Goal: Navigation & Orientation: Find specific page/section

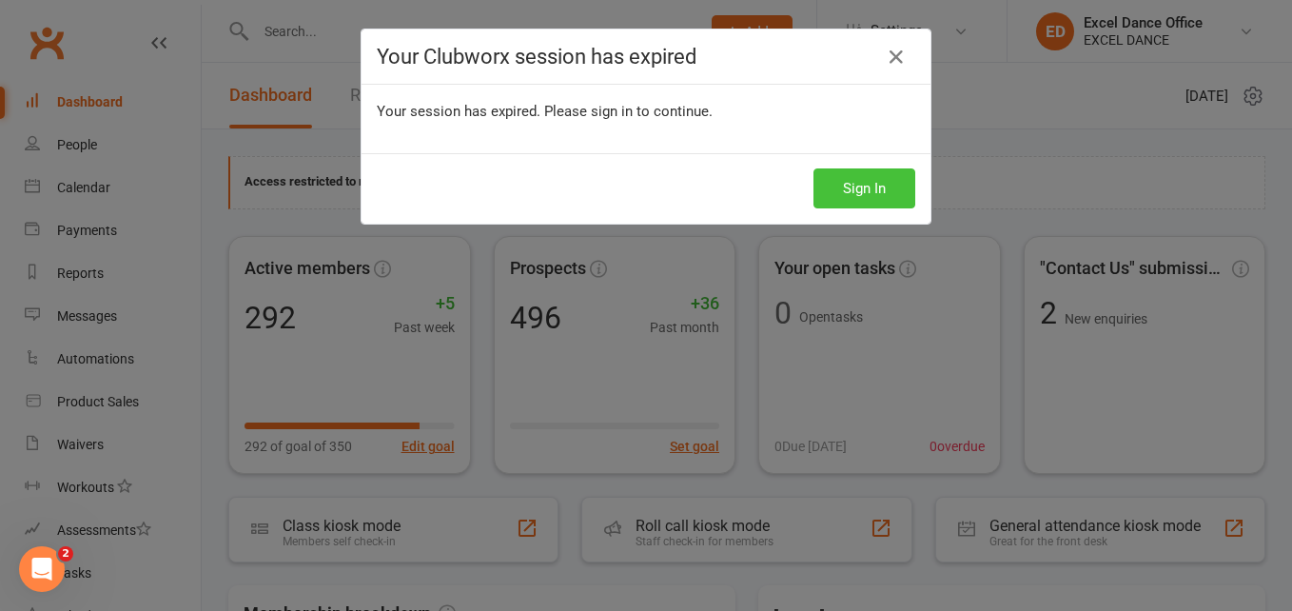
click at [833, 178] on button "Sign In" at bounding box center [864, 188] width 102 height 40
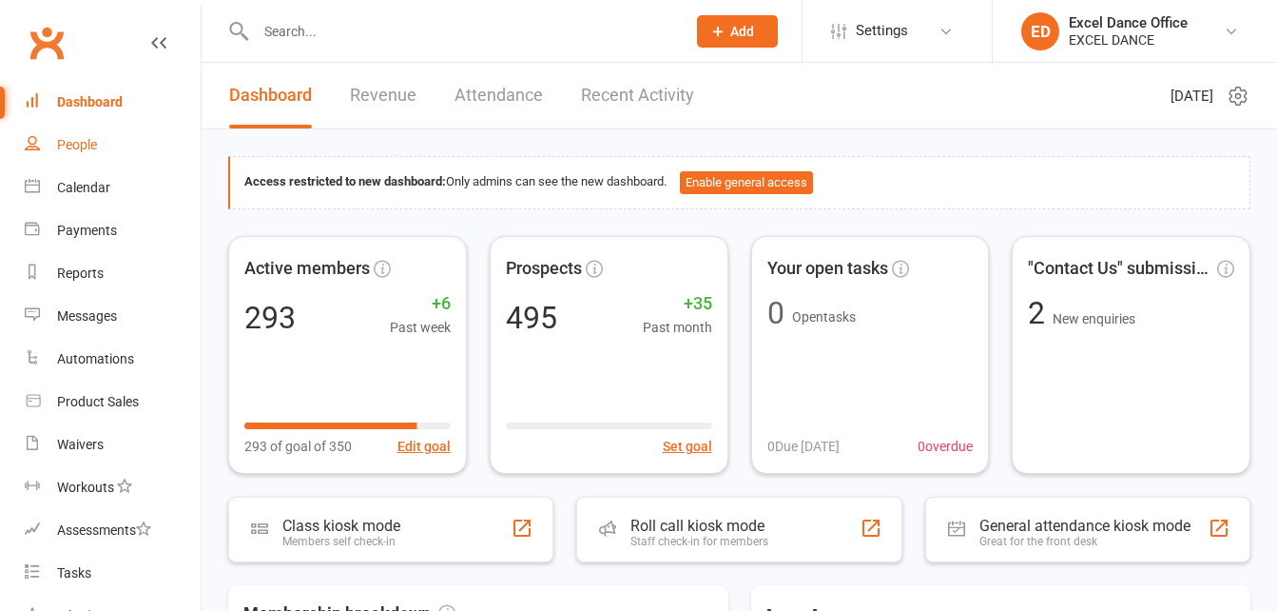
click at [121, 138] on link "People" at bounding box center [113, 145] width 176 height 43
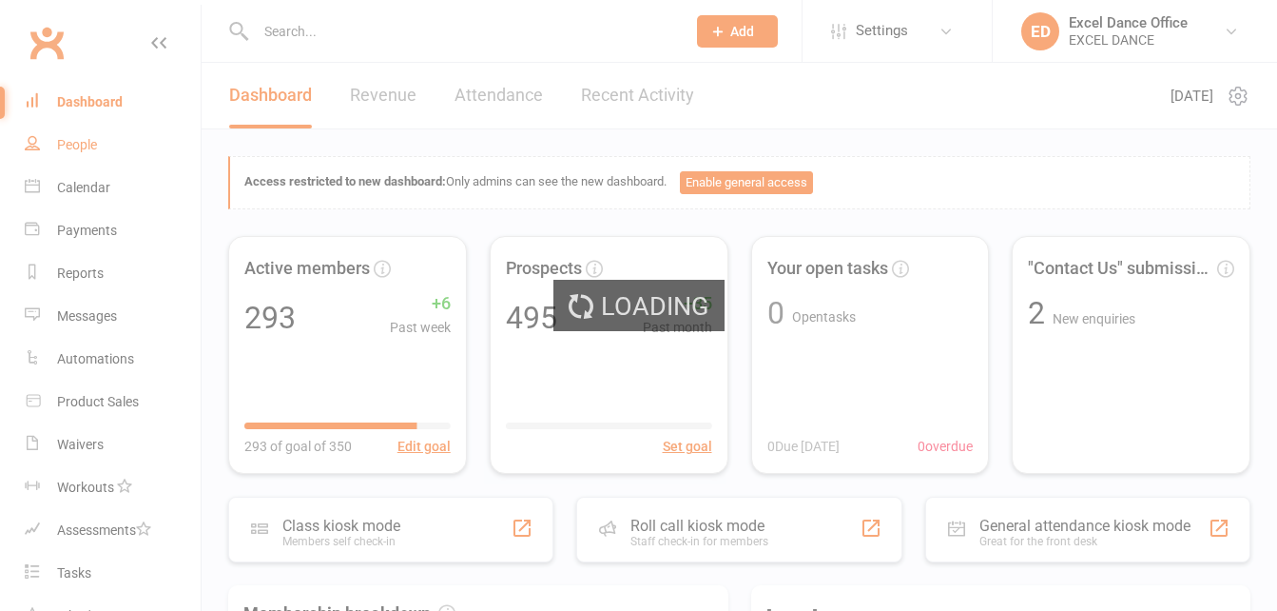
select select "100"
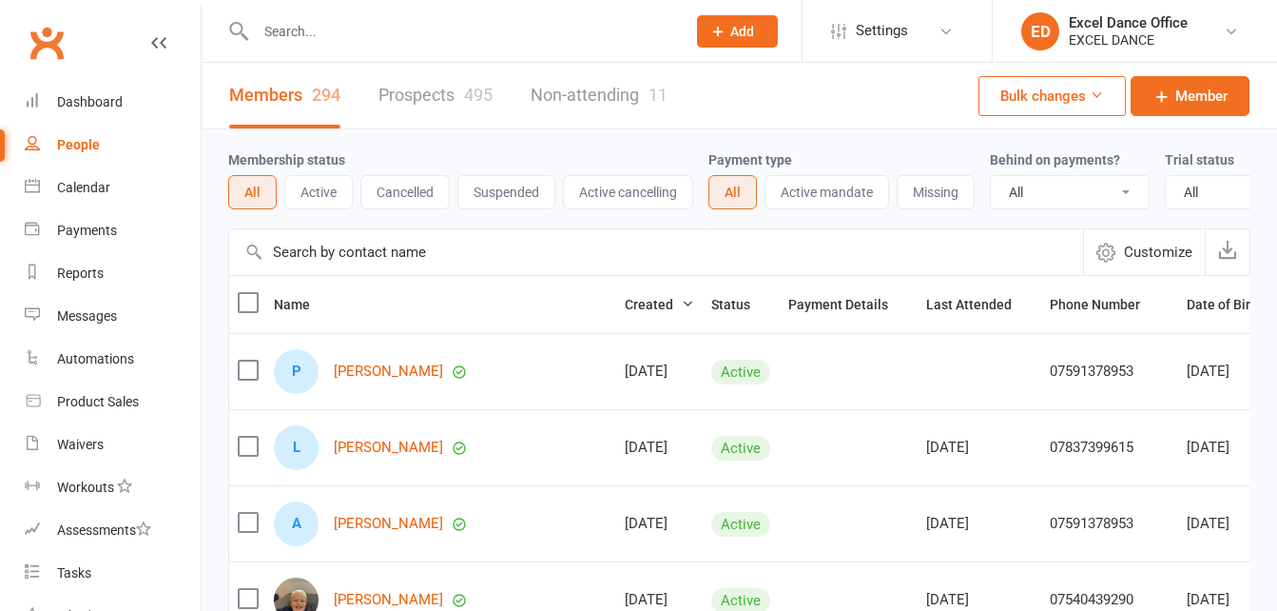
click at [446, 79] on link "Prospects 495" at bounding box center [436, 96] width 114 height 66
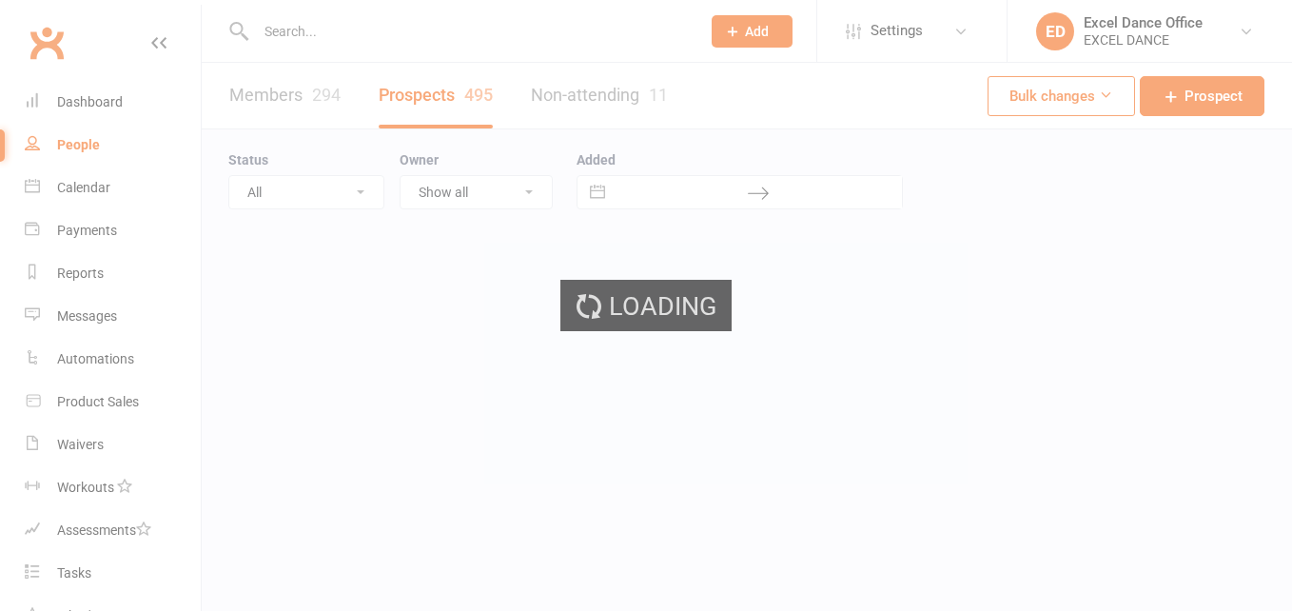
select select "100"
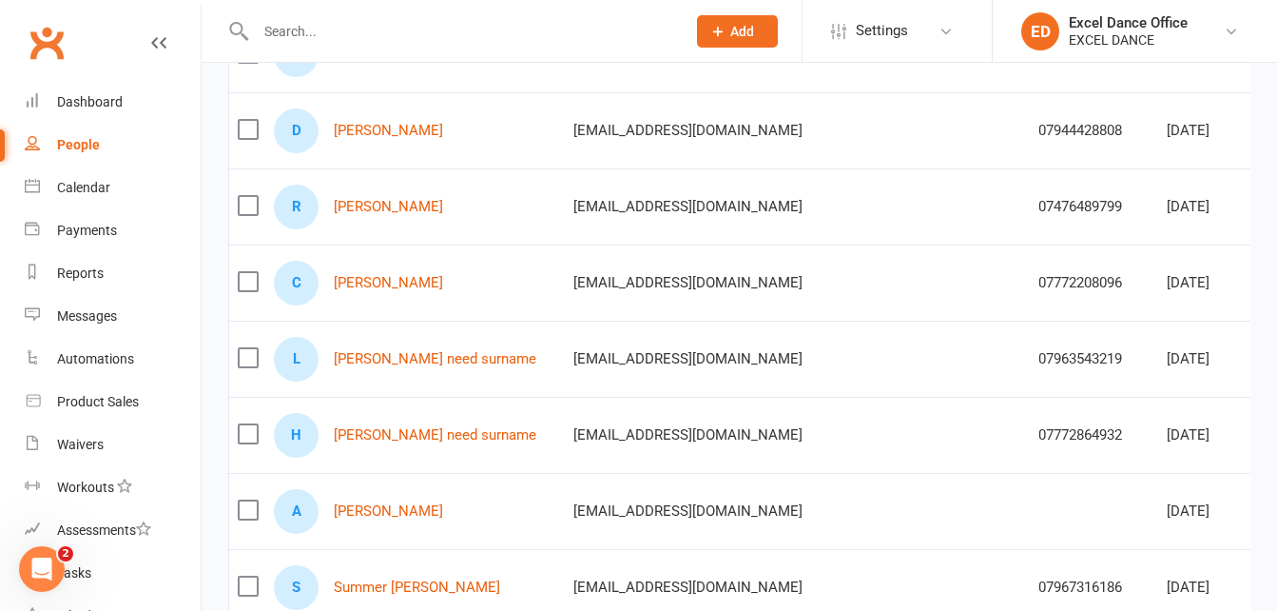
scroll to position [940, 0]
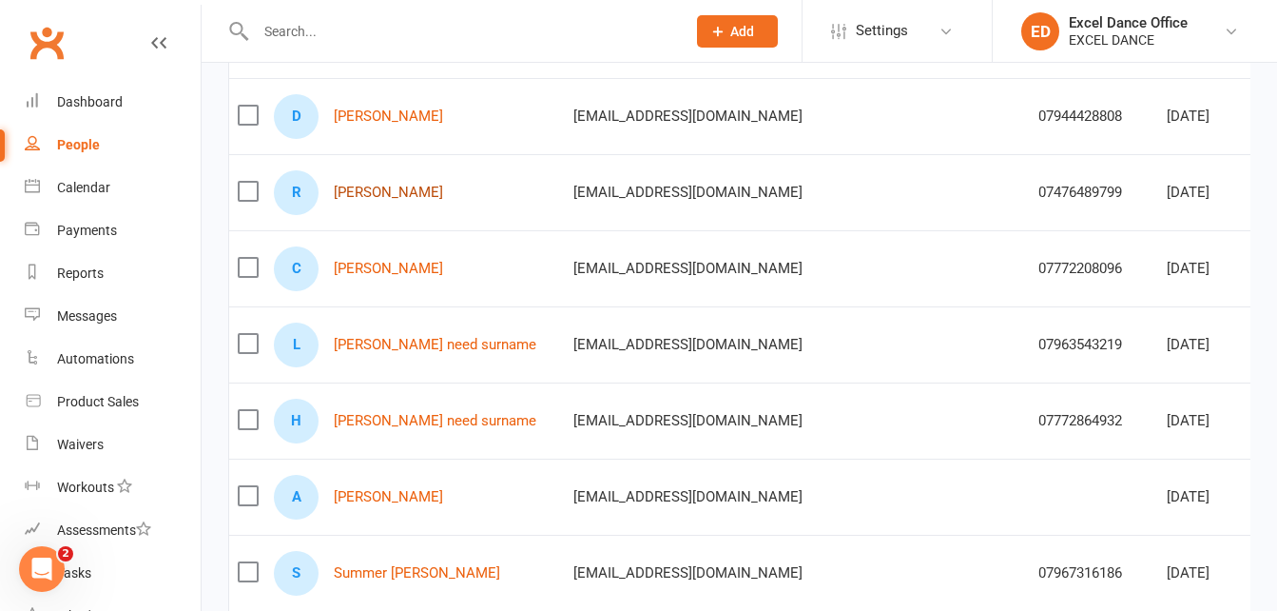
click at [397, 191] on link "Raven-Rose Buckle" at bounding box center [388, 193] width 109 height 16
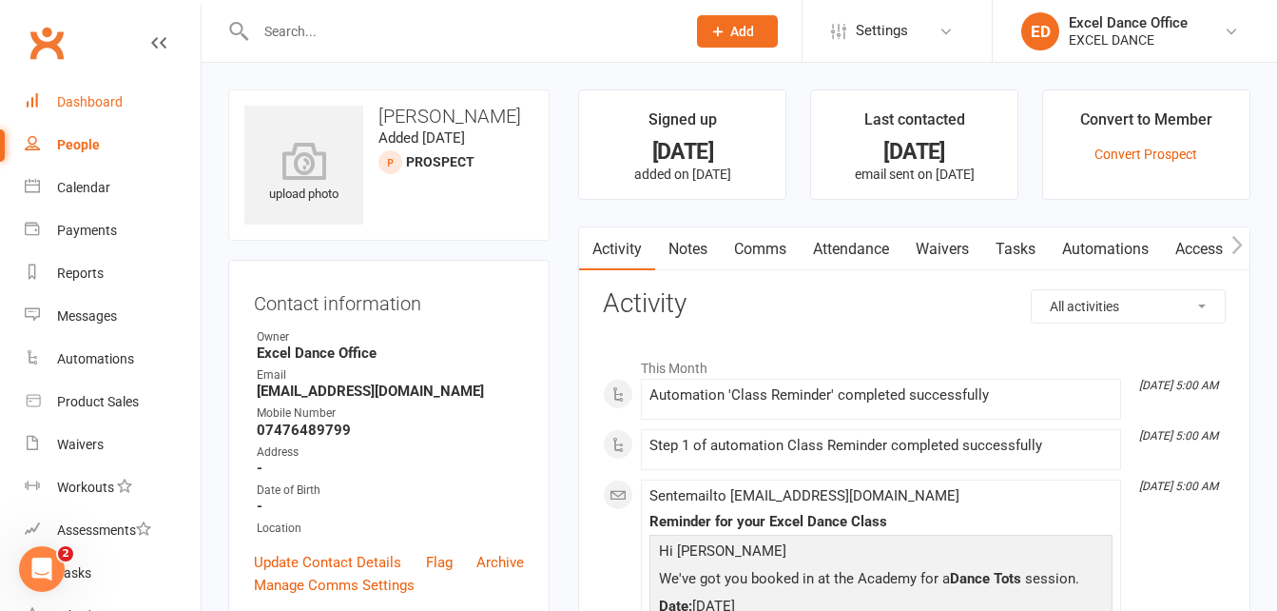
click at [88, 103] on div "Dashboard" at bounding box center [90, 101] width 66 height 15
